Goal: Task Accomplishment & Management: Use online tool/utility

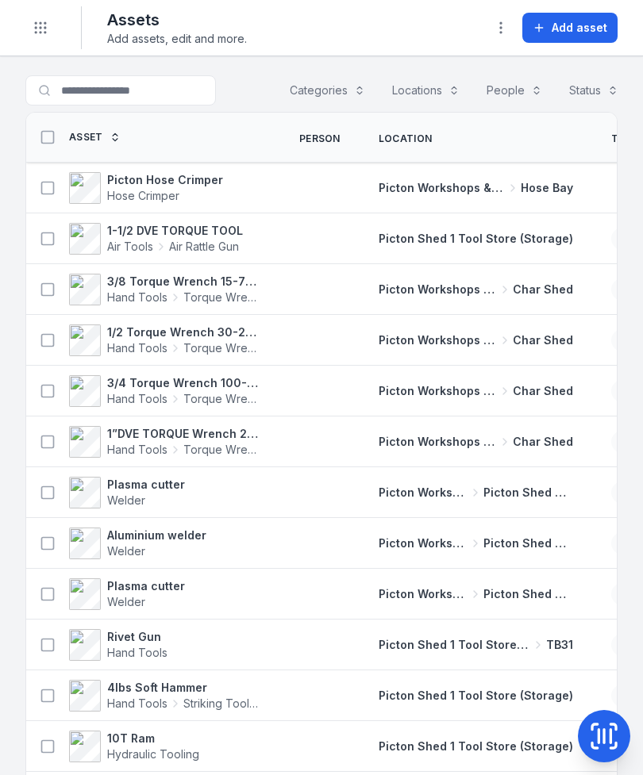
click at [350, 85] on button "Categories" at bounding box center [327, 90] width 96 height 30
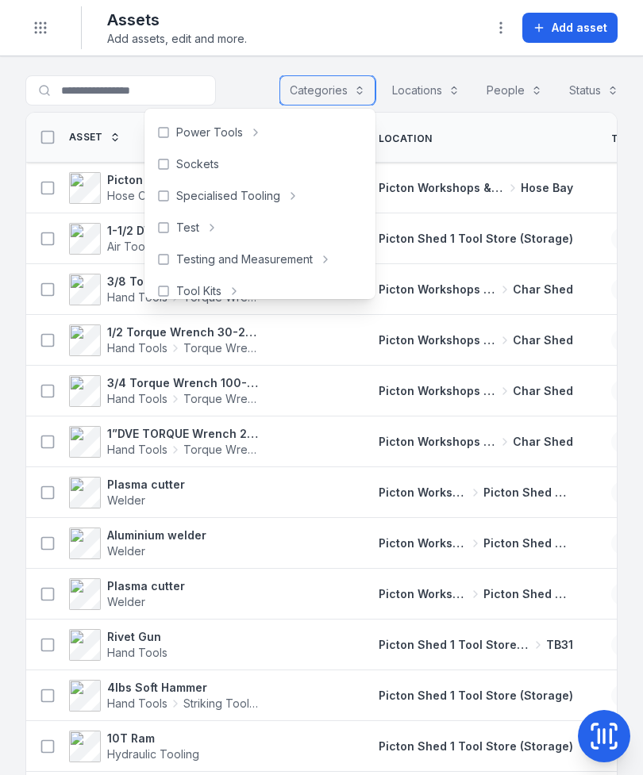
scroll to position [657, 0]
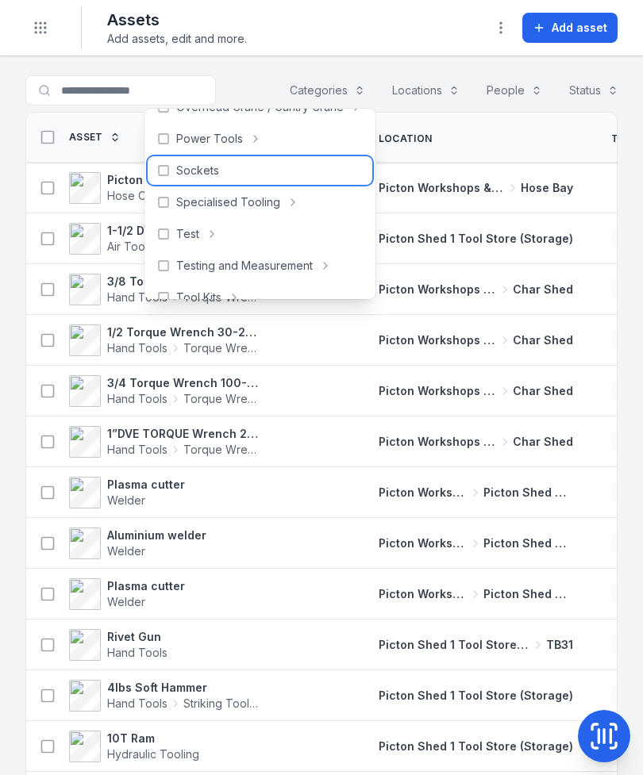
click at [204, 165] on span "Sockets" at bounding box center [197, 171] width 43 height 16
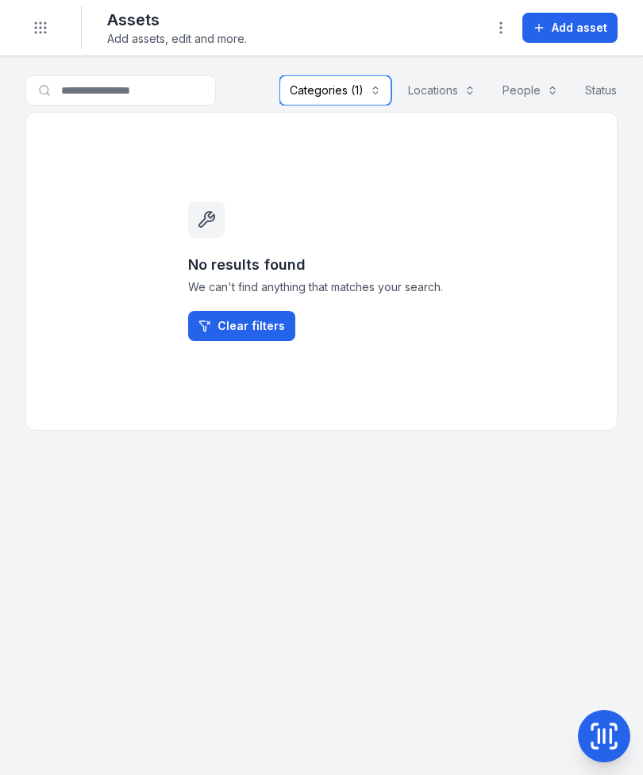
click at [370, 76] on button "Categories (1)" at bounding box center [335, 90] width 112 height 30
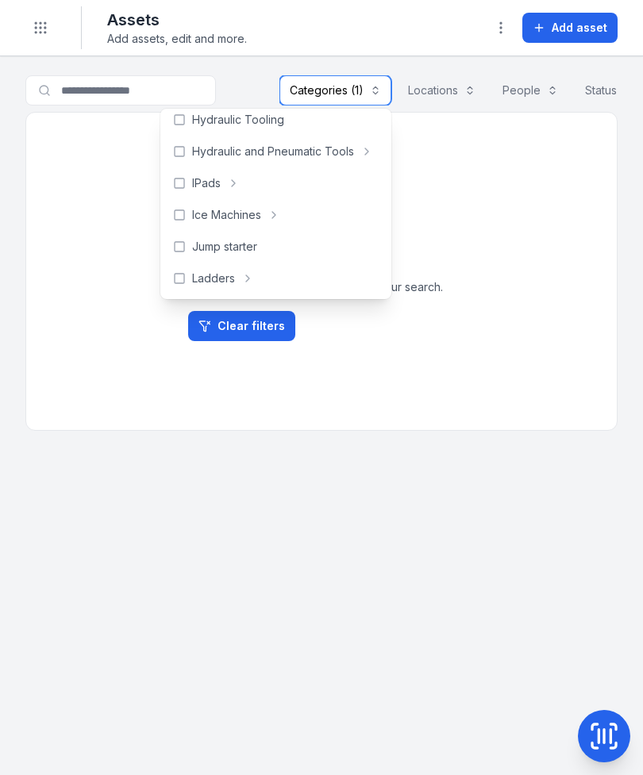
scroll to position [389, 0]
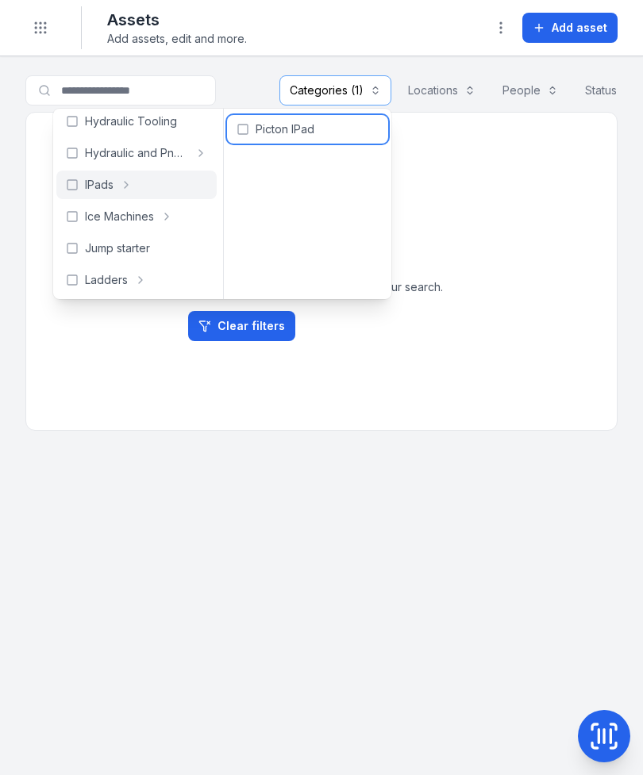
click at [287, 121] on div "Picton IPad" at bounding box center [307, 129] width 160 height 29
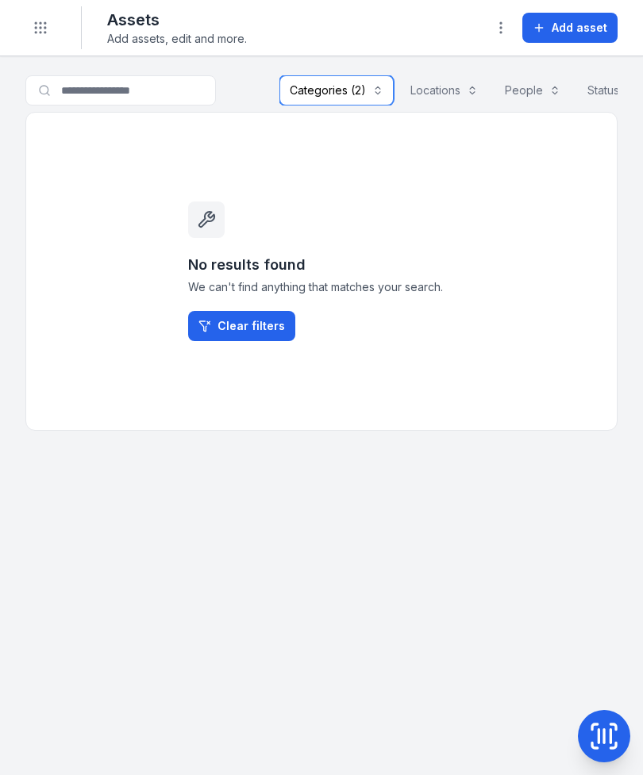
click at [380, 86] on button "Categories (2)" at bounding box center [336, 90] width 114 height 30
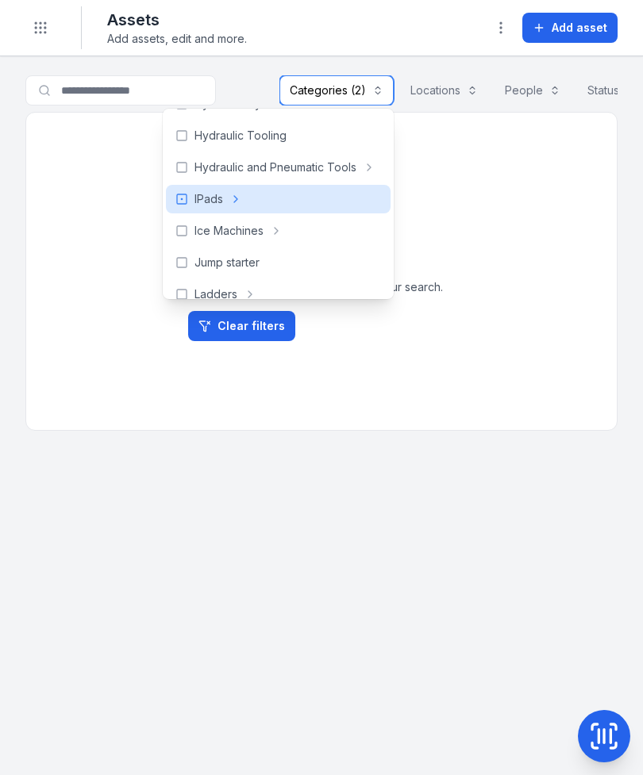
scroll to position [378, 0]
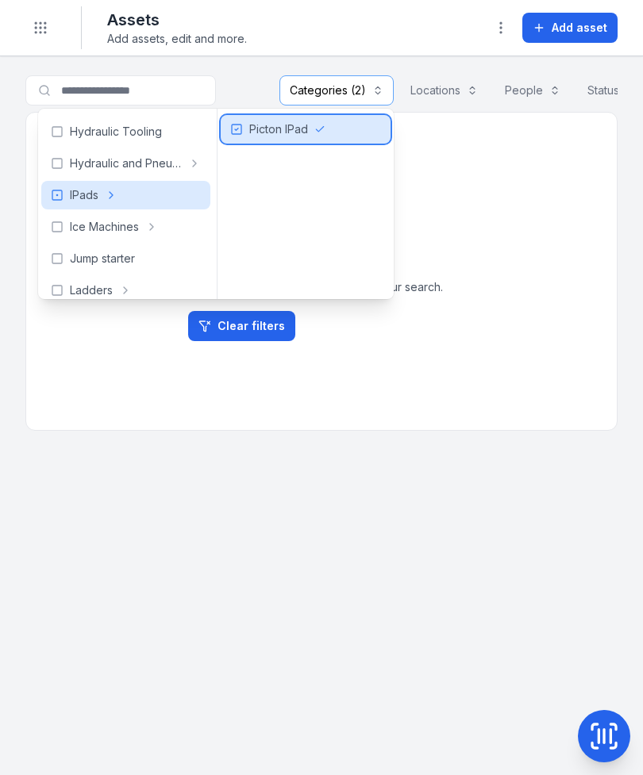
click at [286, 127] on span "Picton IPad" at bounding box center [278, 129] width 59 height 16
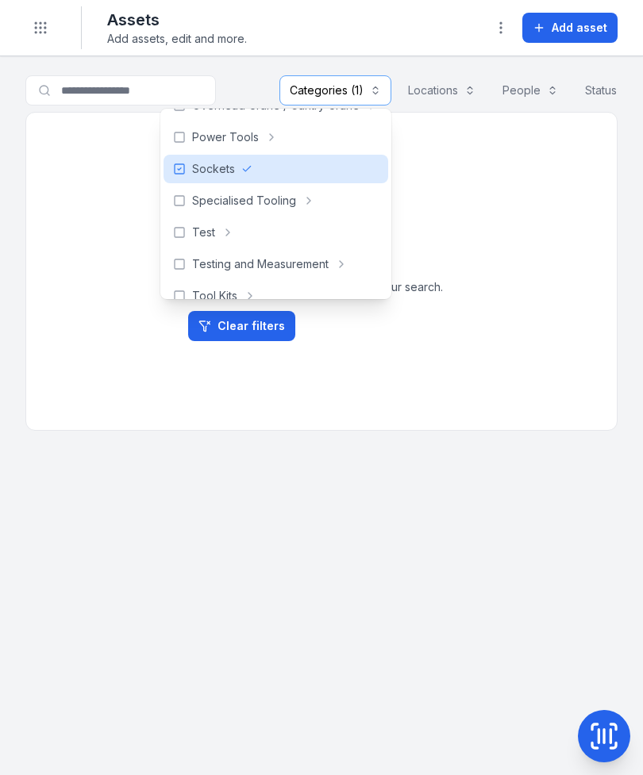
scroll to position [657, 0]
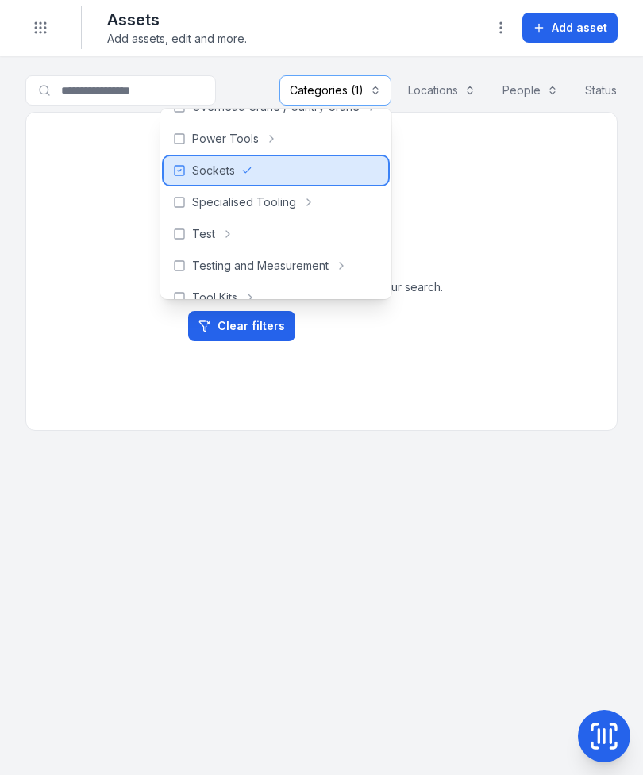
click at [185, 169] on icon at bounding box center [179, 170] width 13 height 13
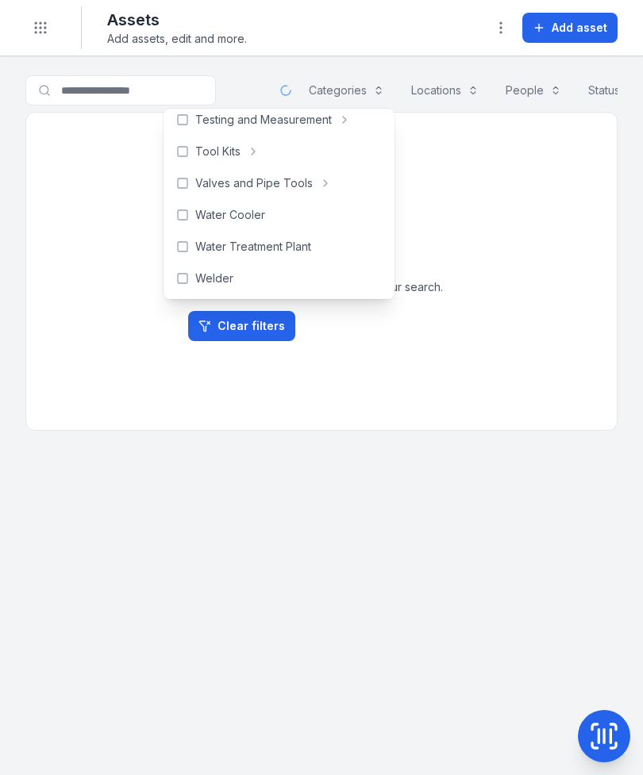
scroll to position [803, 0]
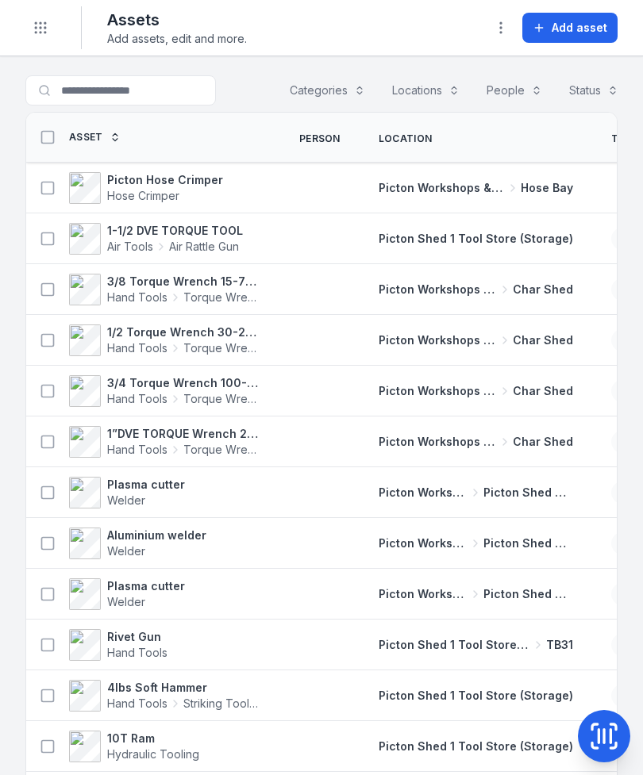
click at [574, 22] on span "Add asset" at bounding box center [579, 28] width 56 height 16
